Goal: Information Seeking & Learning: Learn about a topic

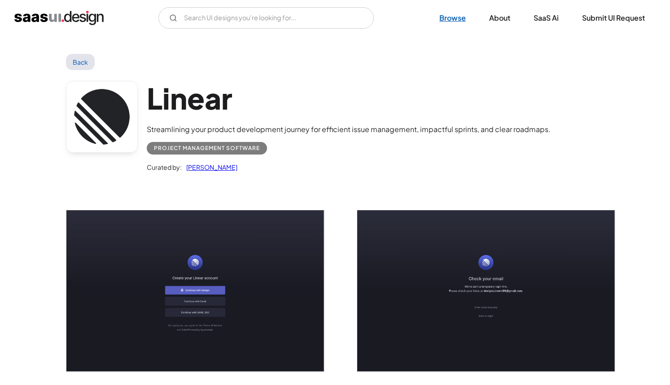
click at [450, 26] on link "Browse" at bounding box center [453, 18] width 48 height 20
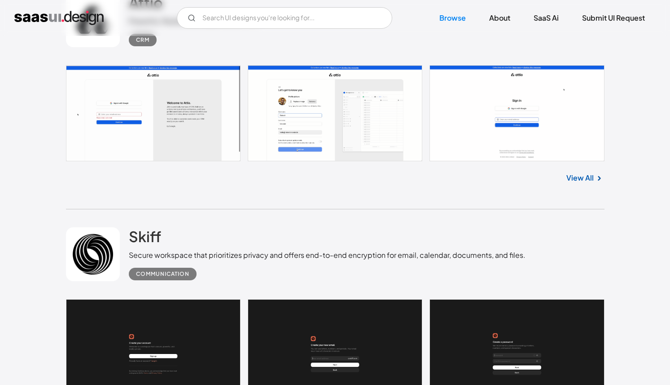
scroll to position [549, 0]
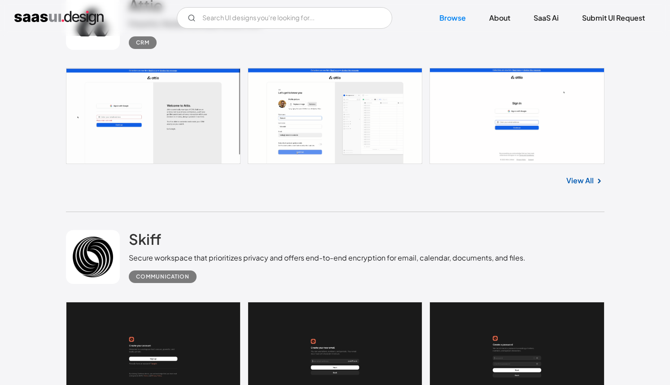
click at [209, 250] on div "Skiff Secure workspace that prioritizes privacy and offers end-to-end encryptio…" at bounding box center [327, 256] width 397 height 53
click at [163, 280] on div "Communication" at bounding box center [162, 276] width 53 height 11
click at [136, 238] on h2 "Skiff" at bounding box center [145, 239] width 32 height 18
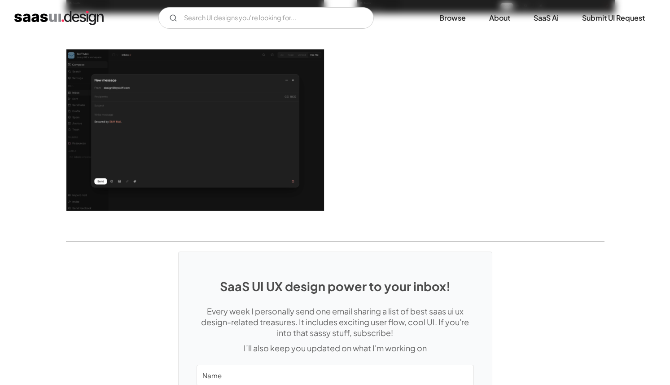
scroll to position [1887, 0]
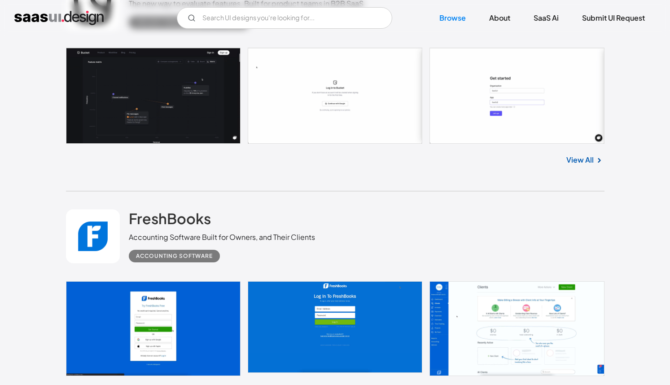
scroll to position [1502, 0]
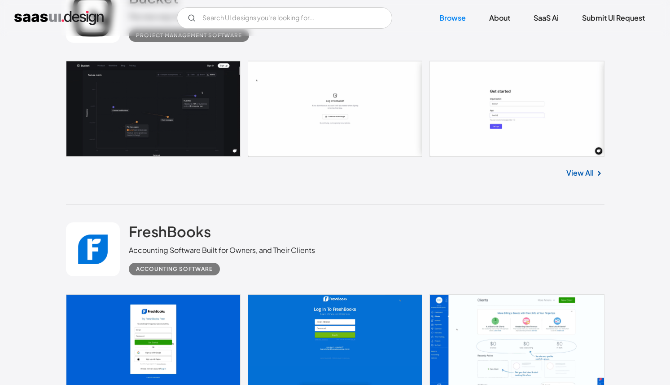
click at [127, 120] on link at bounding box center [335, 109] width 539 height 96
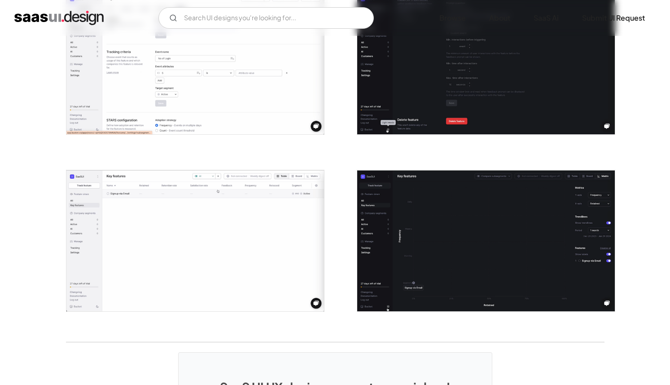
scroll to position [1651, 0]
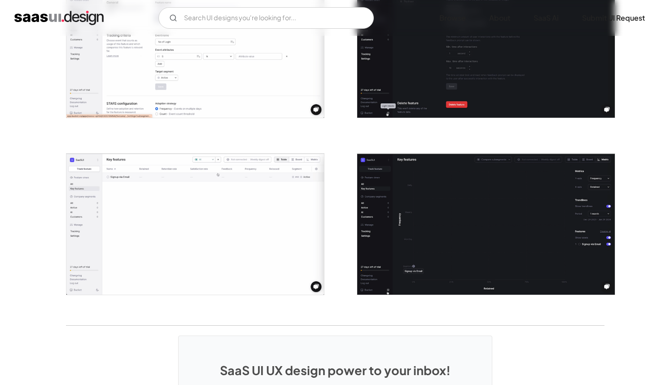
click at [407, 232] on img "open lightbox" at bounding box center [486, 224] width 258 height 141
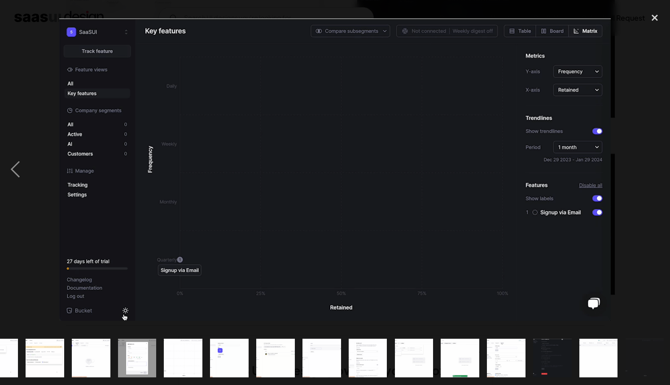
scroll to position [0, 260]
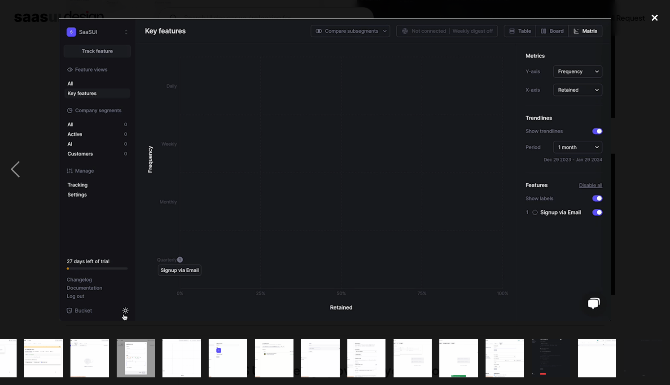
click at [655, 17] on div "close lightbox" at bounding box center [655, 18] width 31 height 20
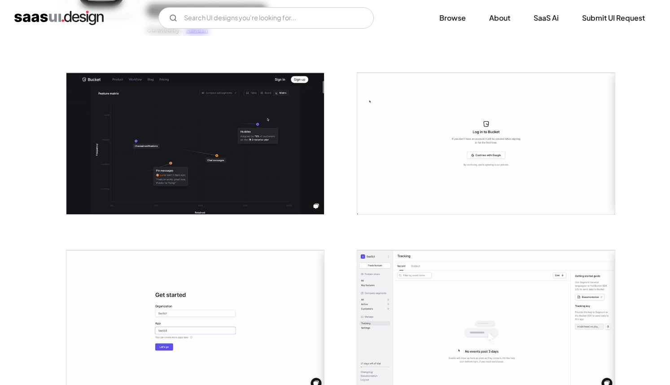
scroll to position [137, 0]
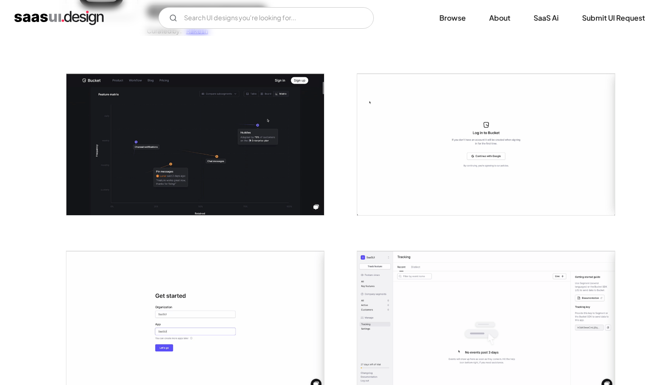
click at [216, 168] on img "open lightbox" at bounding box center [195, 144] width 258 height 141
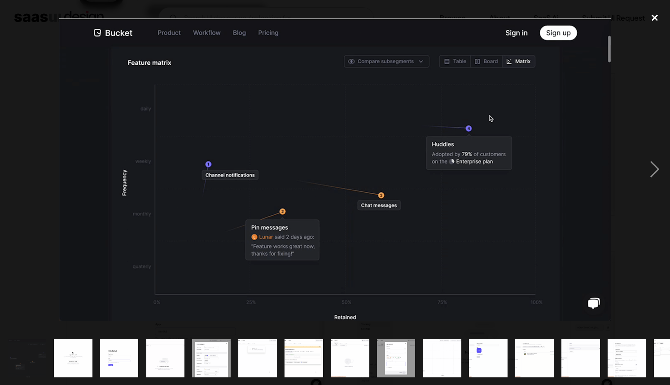
click at [654, 16] on div "close lightbox" at bounding box center [655, 18] width 31 height 20
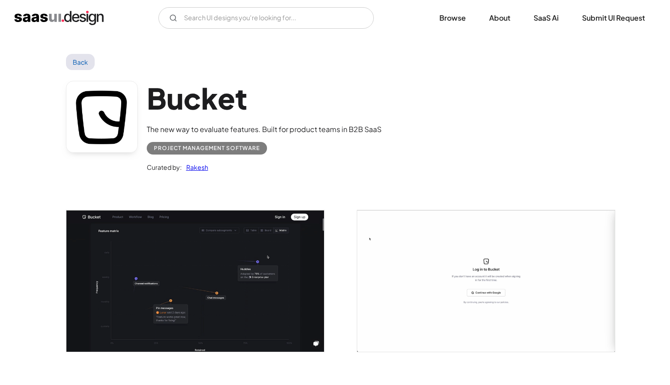
scroll to position [137, 0]
